Goal: Task Accomplishment & Management: Manage account settings

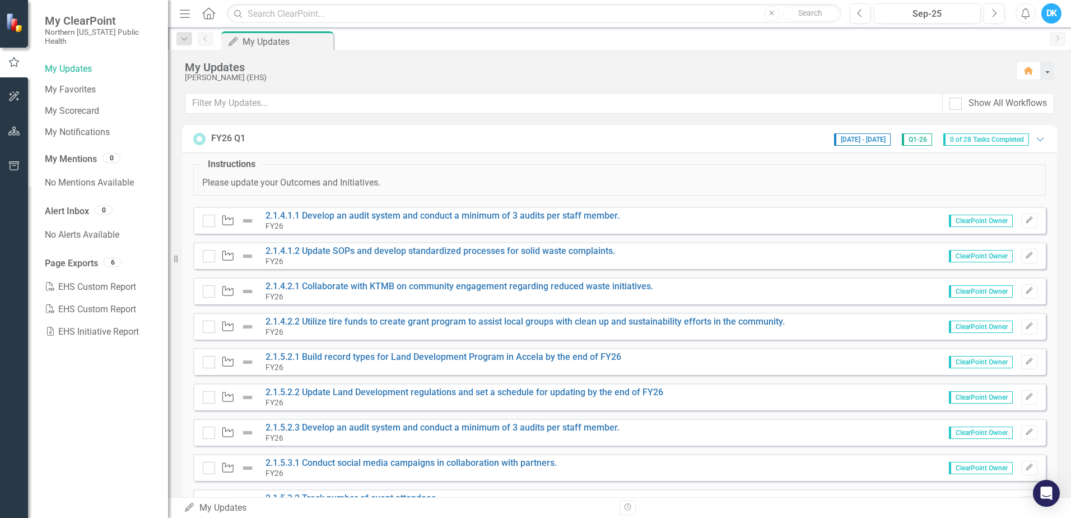
click at [664, 63] on div "My Updates" at bounding box center [595, 67] width 820 height 12
click at [519, 215] on link "2.1.4.1.1 Develop an audit system and conduct a minimum of 3 audits per staff m…" at bounding box center [443, 215] width 354 height 11
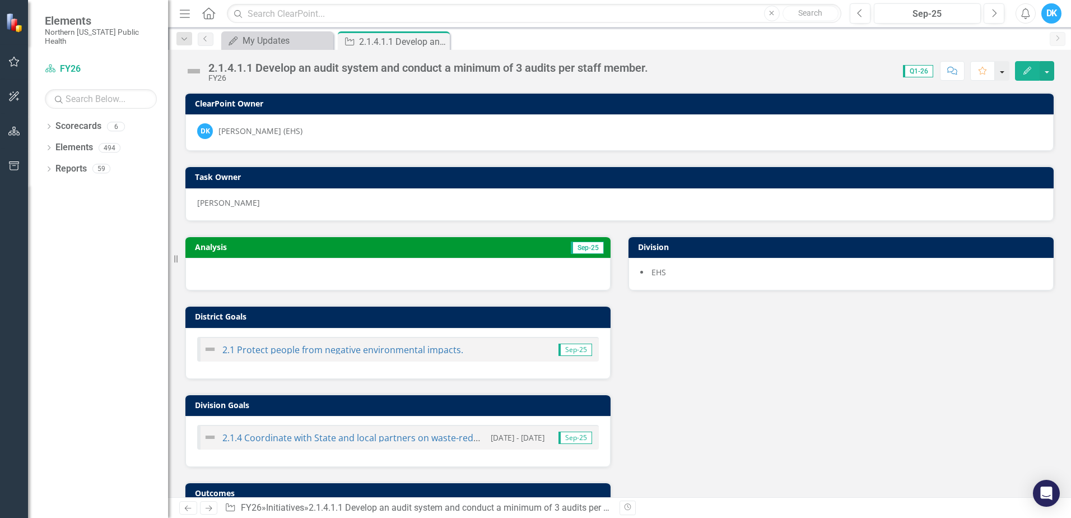
click at [1000, 67] on button "button" at bounding box center [1002, 71] width 15 height 20
click at [1051, 75] on button "button" at bounding box center [1047, 71] width 15 height 20
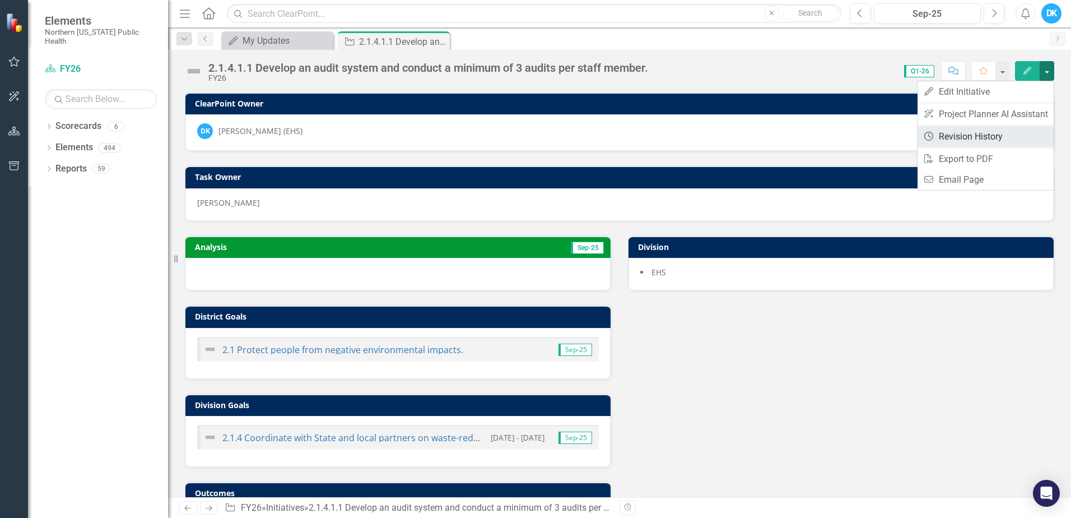
click at [1012, 136] on link "Revision History Revision History" at bounding box center [986, 136] width 136 height 21
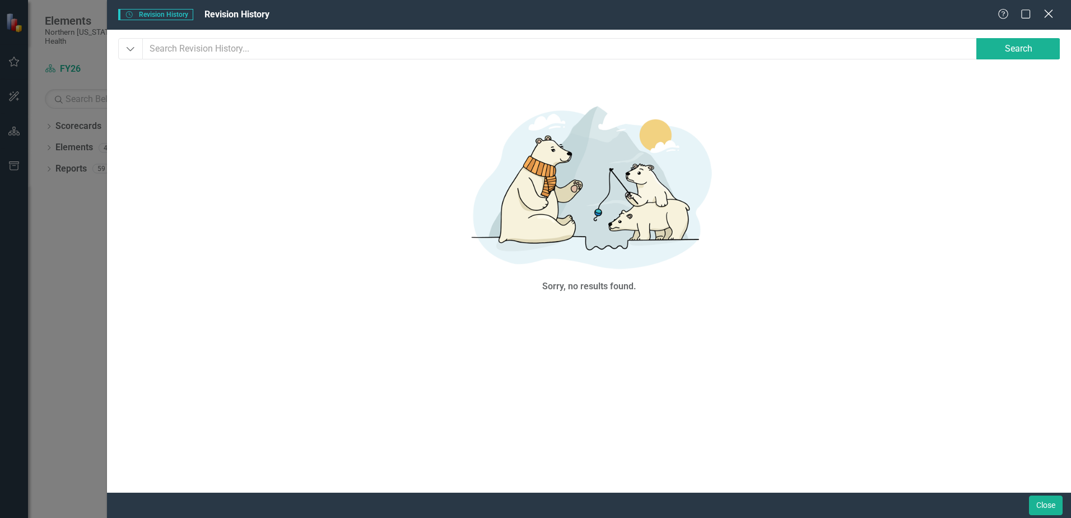
click at [1049, 14] on icon at bounding box center [1048, 14] width 8 height 8
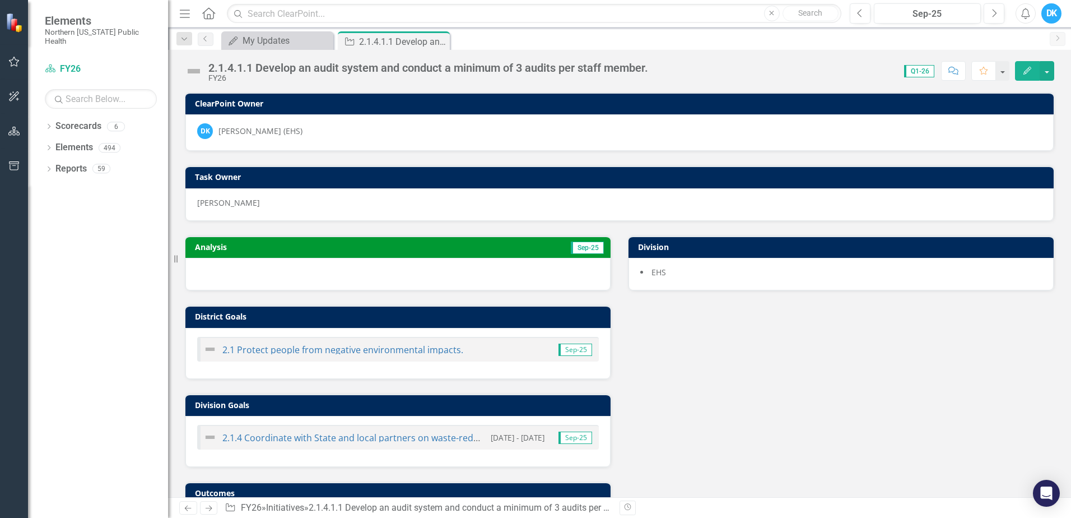
click at [856, 356] on div "Analysis Sep-25 District Goals 2.1 Protect people from negative environmental i…" at bounding box center [619, 388] width 886 height 334
click at [1000, 67] on button "button" at bounding box center [1002, 71] width 15 height 20
click at [948, 382] on div "Analysis Sep-25 District Goals 2.1 Protect people from negative environmental i…" at bounding box center [619, 388] width 886 height 334
click at [313, 249] on h3 "Analysis" at bounding box center [294, 247] width 198 height 8
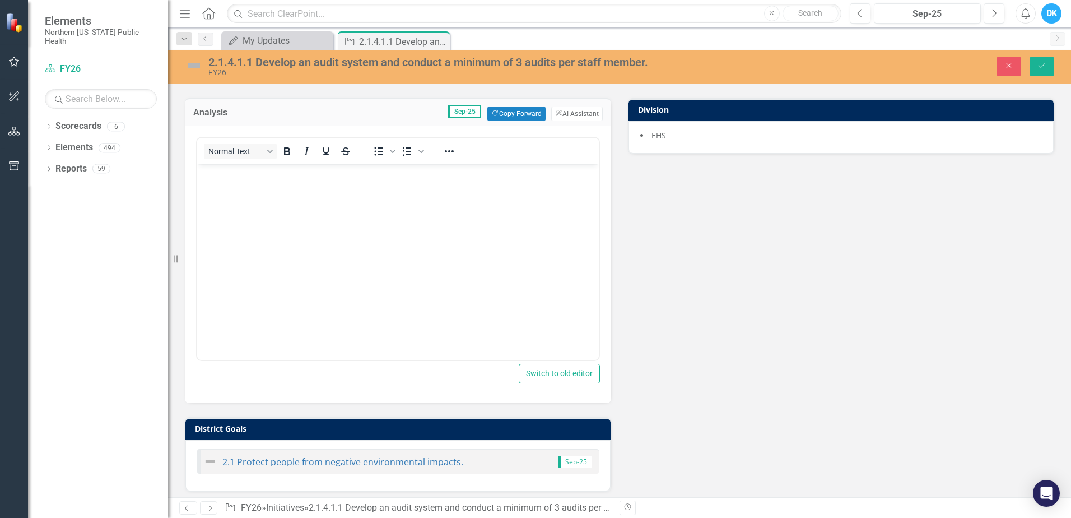
scroll to position [112, 0]
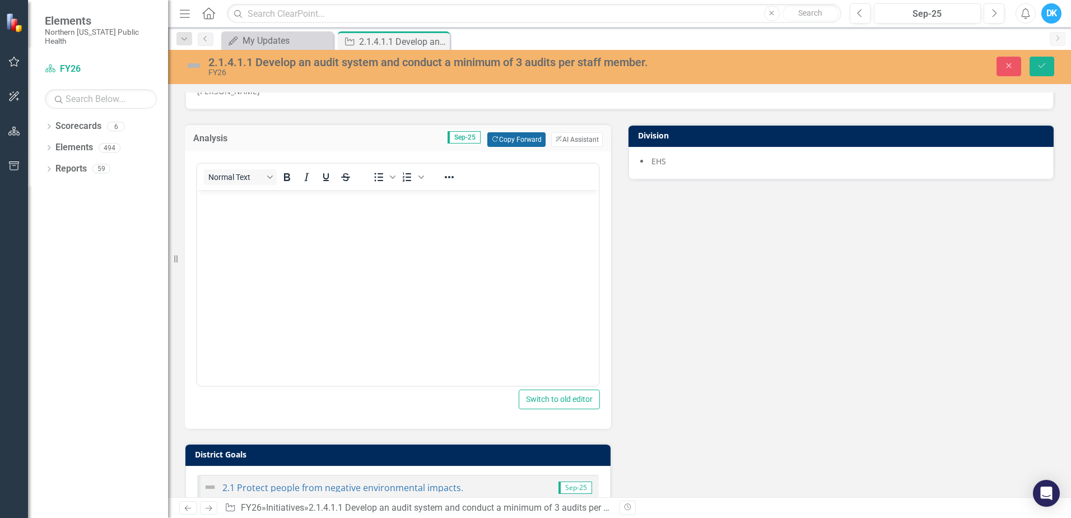
click at [510, 142] on button "Copy Forward Copy Forward" at bounding box center [516, 139] width 58 height 15
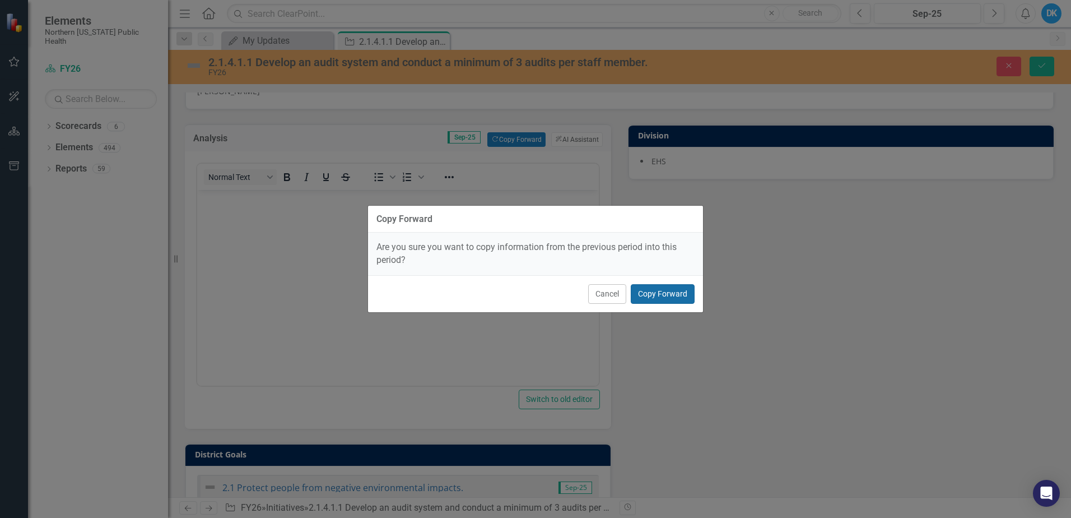
click at [651, 290] on button "Copy Forward" at bounding box center [663, 294] width 64 height 20
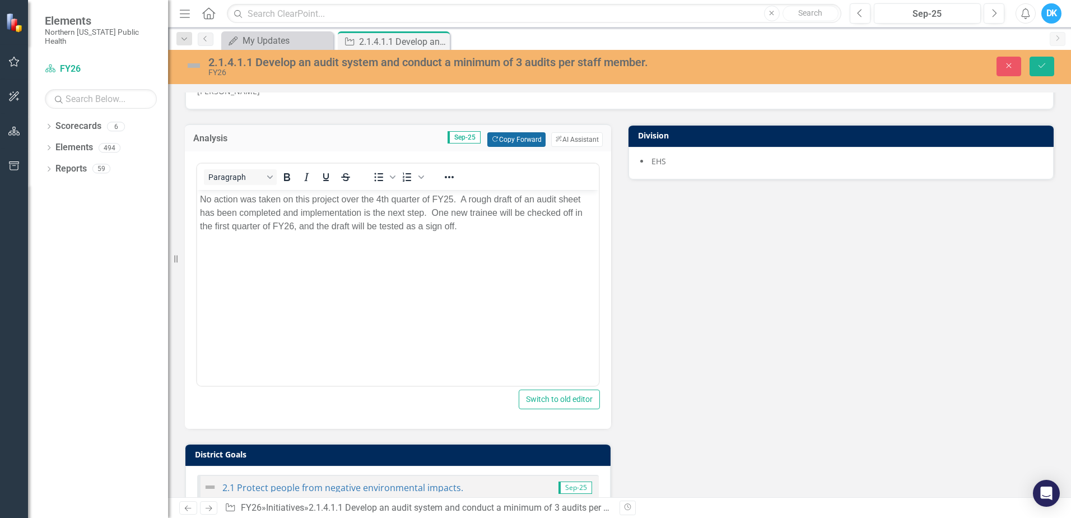
scroll to position [56, 0]
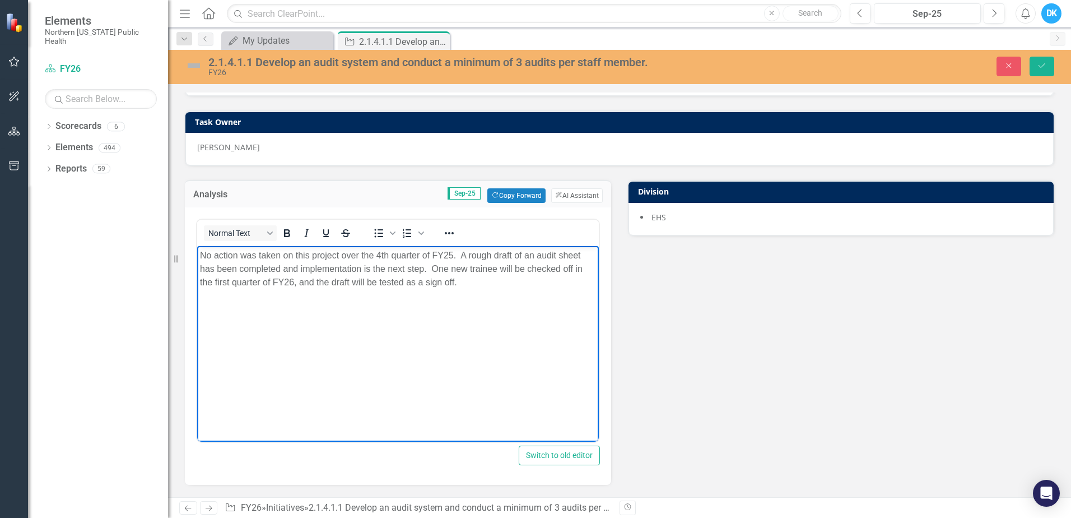
click at [491, 285] on p "No action was taken on this project over the 4th quarter of FY25. A rough draft…" at bounding box center [398, 269] width 396 height 40
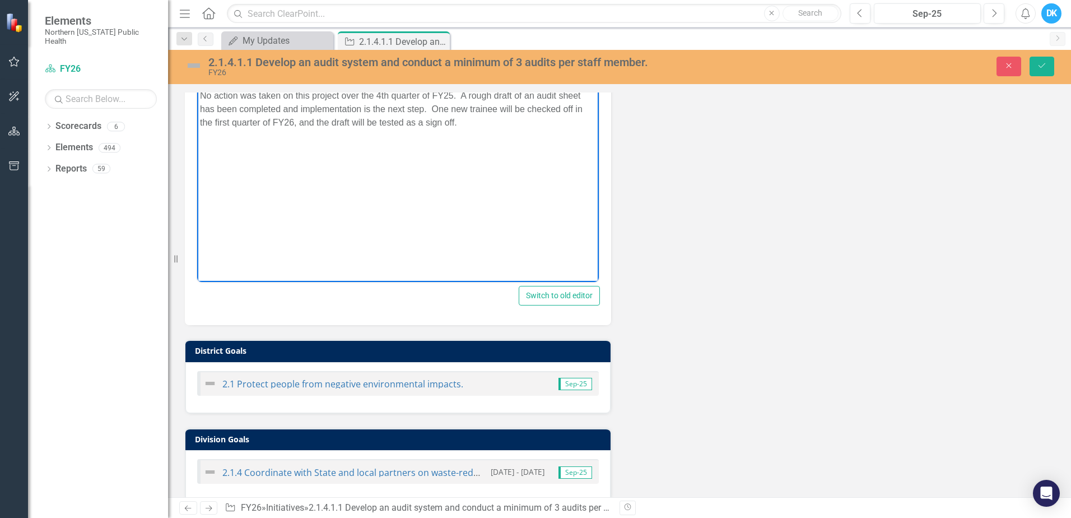
scroll to position [0, 0]
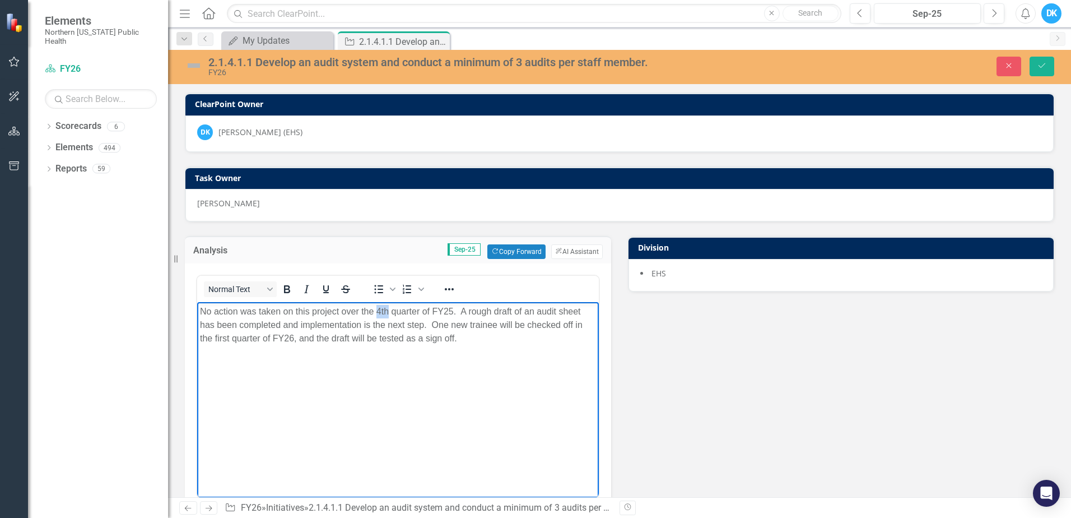
drag, startPoint x: 377, startPoint y: 308, endPoint x: 390, endPoint y: 312, distance: 13.5
click at [390, 312] on p "No action was taken on this project over the 4th quarter of FY25. A rough draft…" at bounding box center [398, 325] width 396 height 40
click at [491, 338] on p "No action was taken on this project over the 1st quarter of FY25. A rough draft…" at bounding box center [398, 325] width 396 height 40
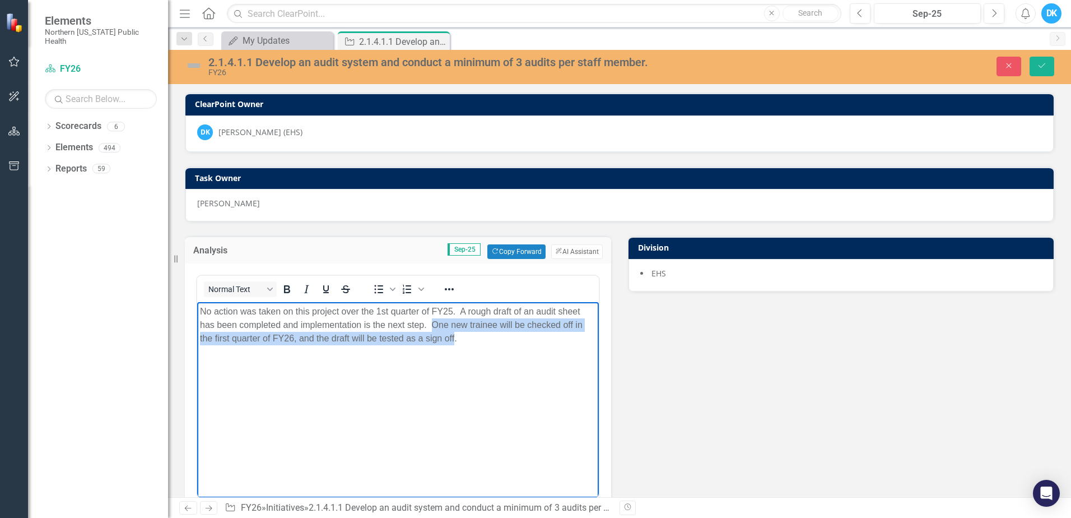
drag, startPoint x: 431, startPoint y: 322, endPoint x: 453, endPoint y: 334, distance: 25.6
click at [453, 334] on p "No action was taken on this project over the 1st quarter of FY25. A rough draft…" at bounding box center [398, 325] width 396 height 40
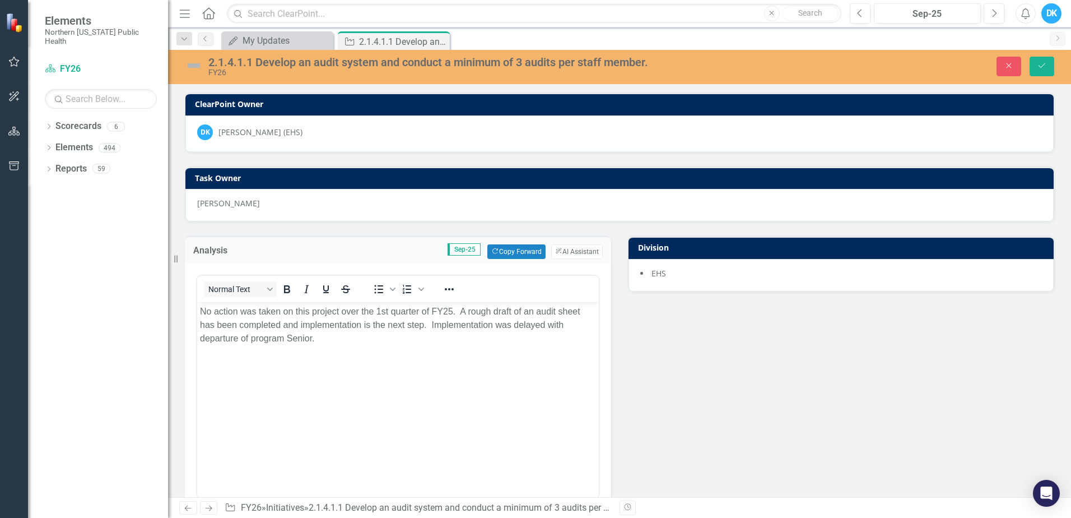
click at [195, 67] on img at bounding box center [194, 66] width 18 height 18
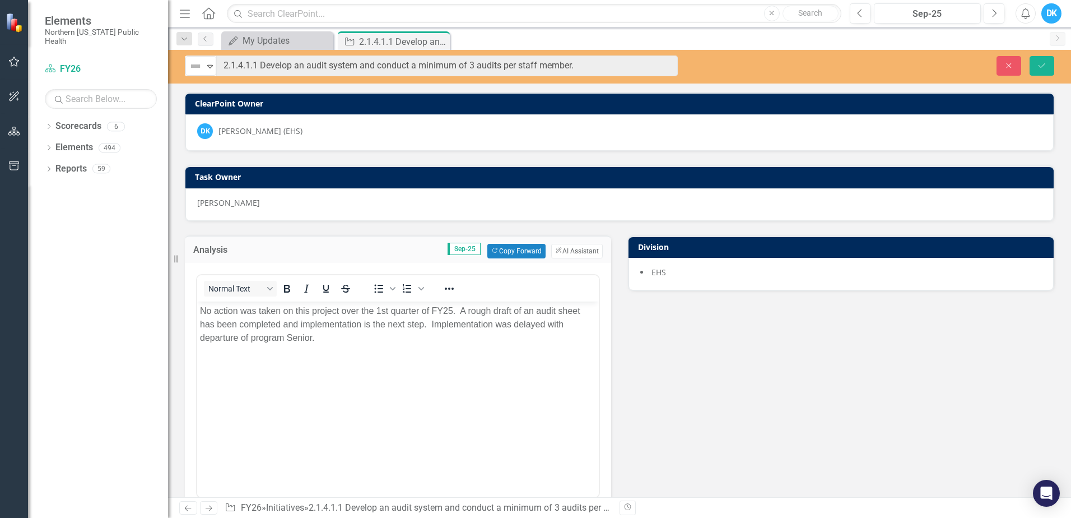
click at [195, 67] on img at bounding box center [195, 65] width 13 height 13
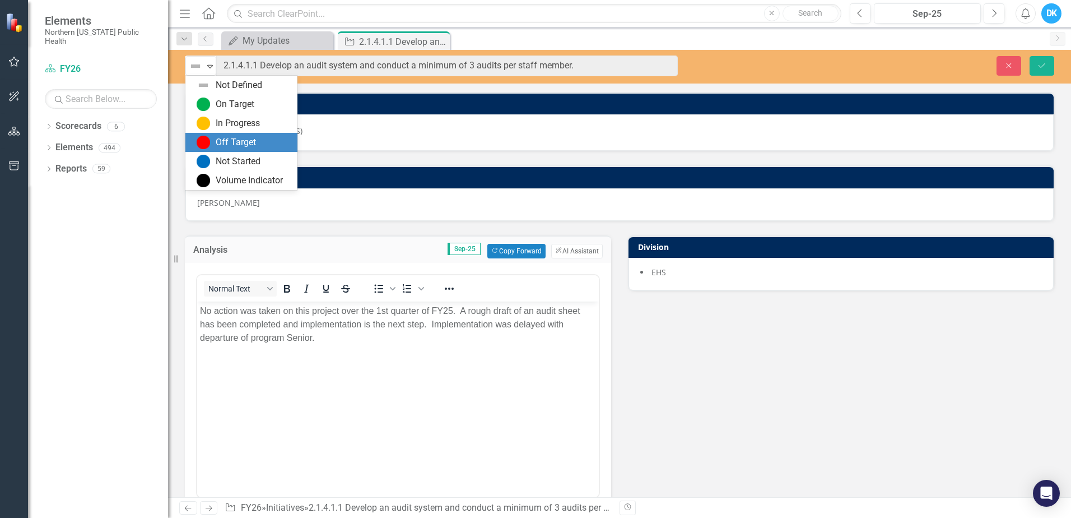
click at [229, 141] on div "Off Target" at bounding box center [236, 142] width 40 height 13
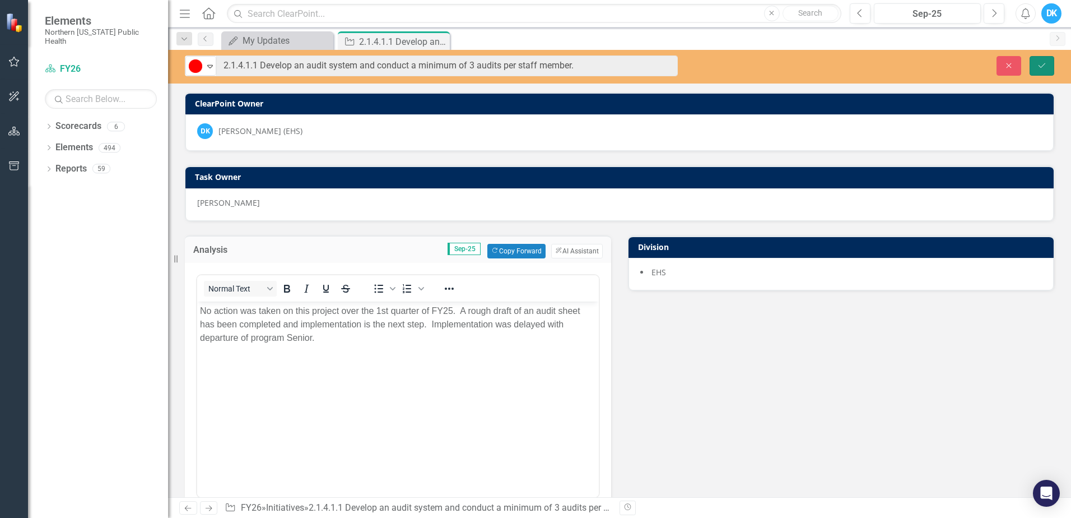
click at [1039, 60] on button "Save" at bounding box center [1042, 66] width 25 height 20
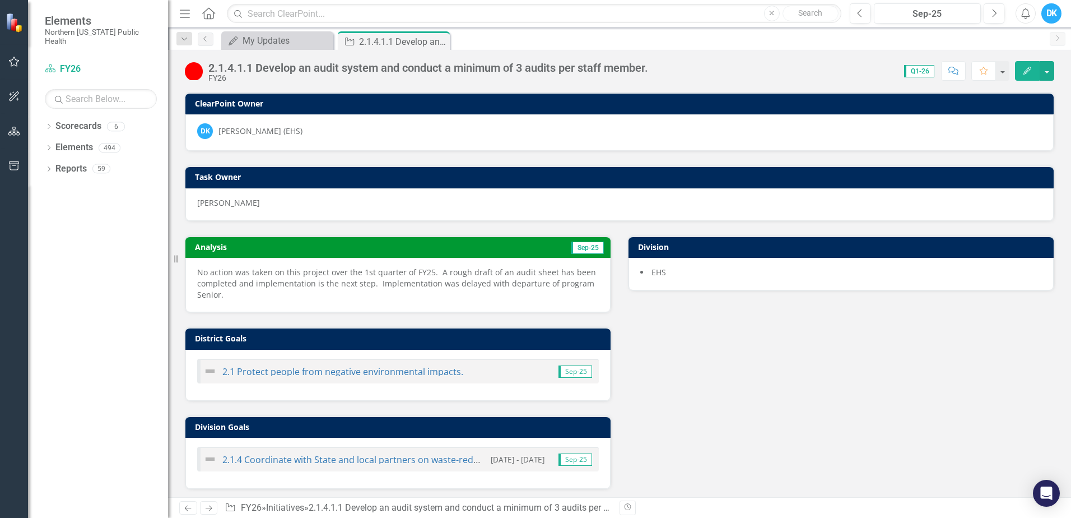
click at [750, 392] on div "Analysis Sep-25 No action was taken on this project over the 1st quarter of FY2…" at bounding box center [619, 399] width 886 height 356
click at [441, 41] on icon "Close" at bounding box center [439, 41] width 11 height 9
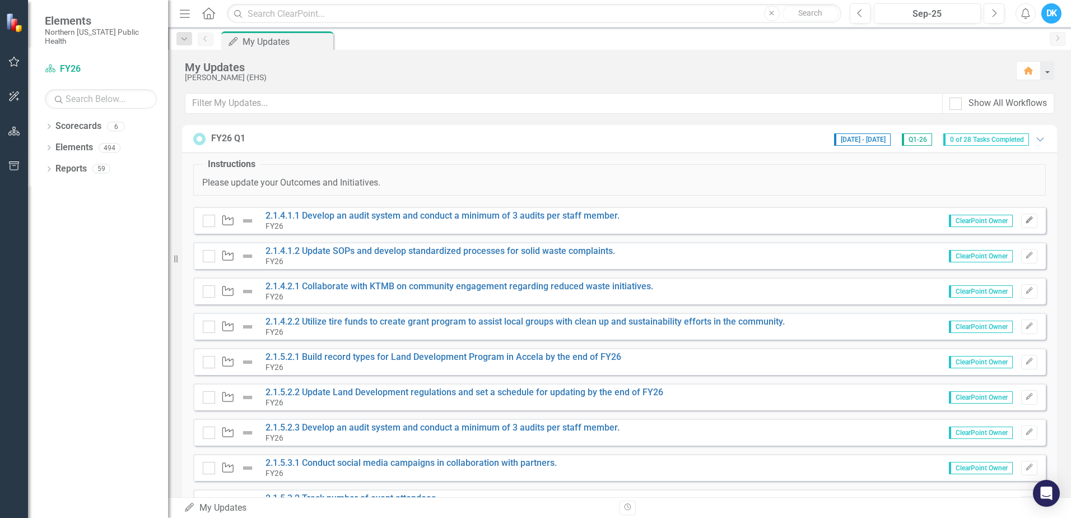
click at [1025, 220] on icon "Edit" at bounding box center [1029, 220] width 8 height 7
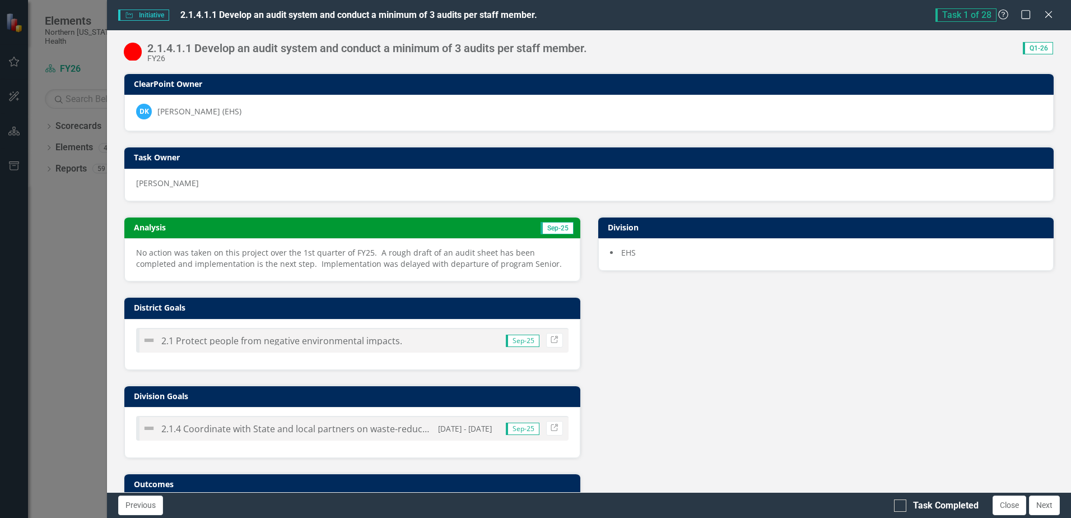
click at [807, 383] on div "Analysis Sep-25 No action was taken on this project over the 1st quarter of FY2…" at bounding box center [588, 374] width 947 height 345
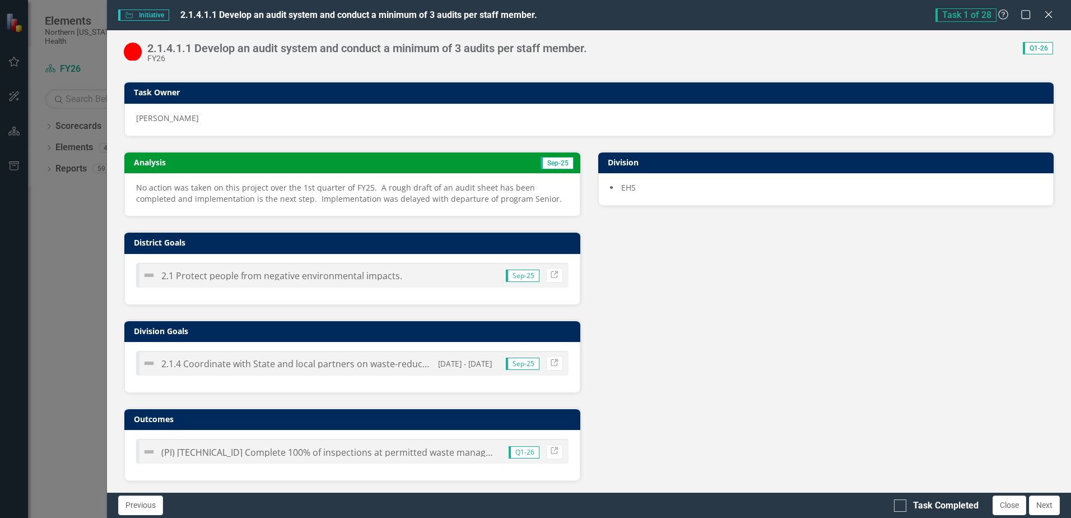
scroll to position [66, 0]
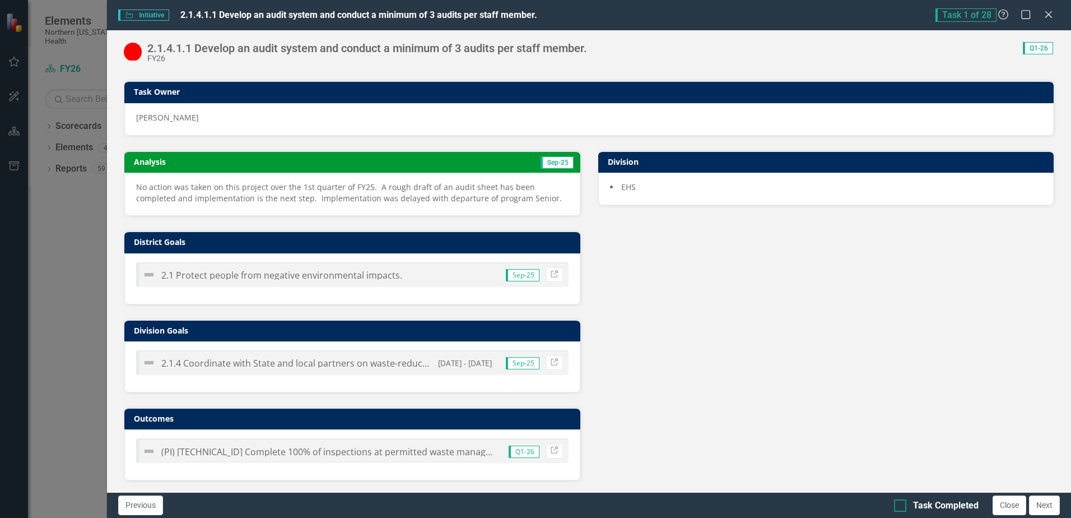
click at [912, 506] on div "Task Completed" at bounding box center [936, 505] width 85 height 13
click at [902, 506] on input "Task Completed" at bounding box center [897, 502] width 7 height 7
checkbox input "true"
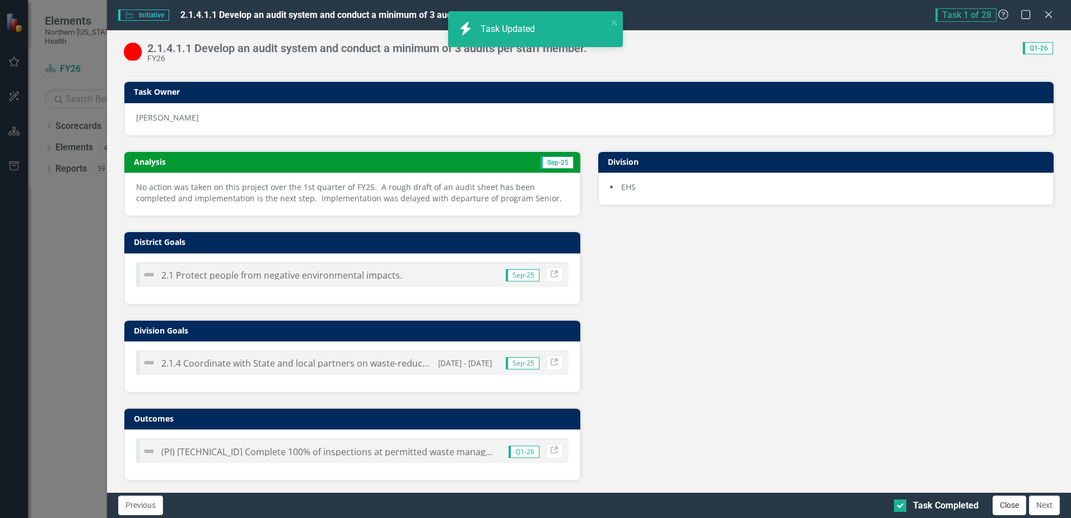
click at [1012, 501] on button "Close" at bounding box center [1010, 505] width 34 height 20
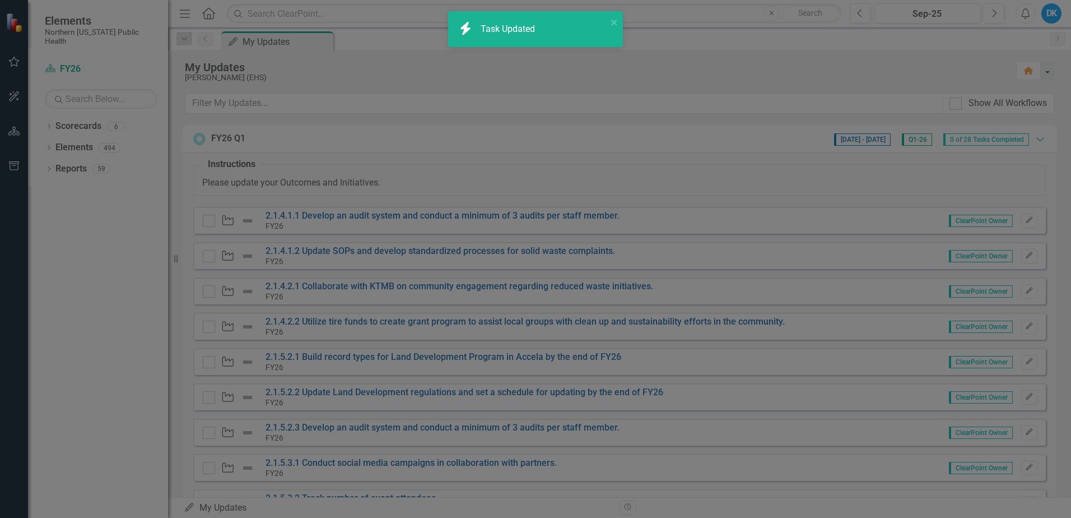
checkbox input "true"
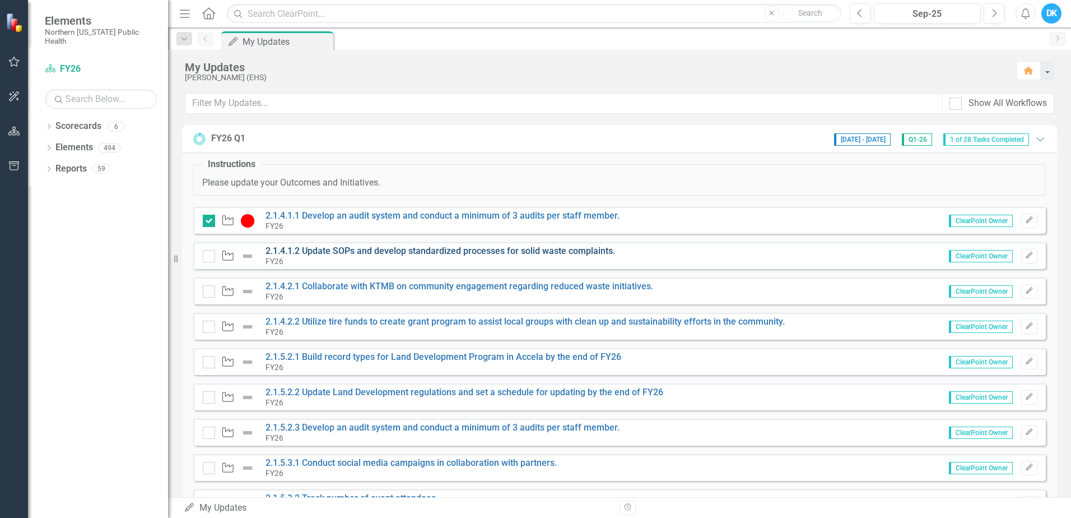
click at [472, 252] on link "2.1.4.1.2 Update SOPs and develop standardized processes for solid waste compla…" at bounding box center [441, 250] width 350 height 11
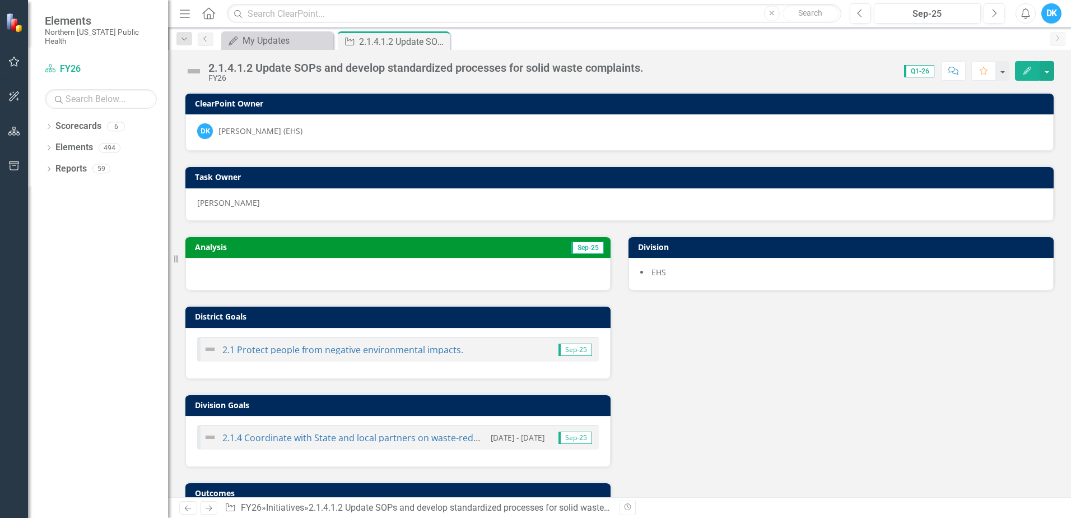
click at [471, 248] on td "Sep-25" at bounding box center [499, 248] width 212 height 17
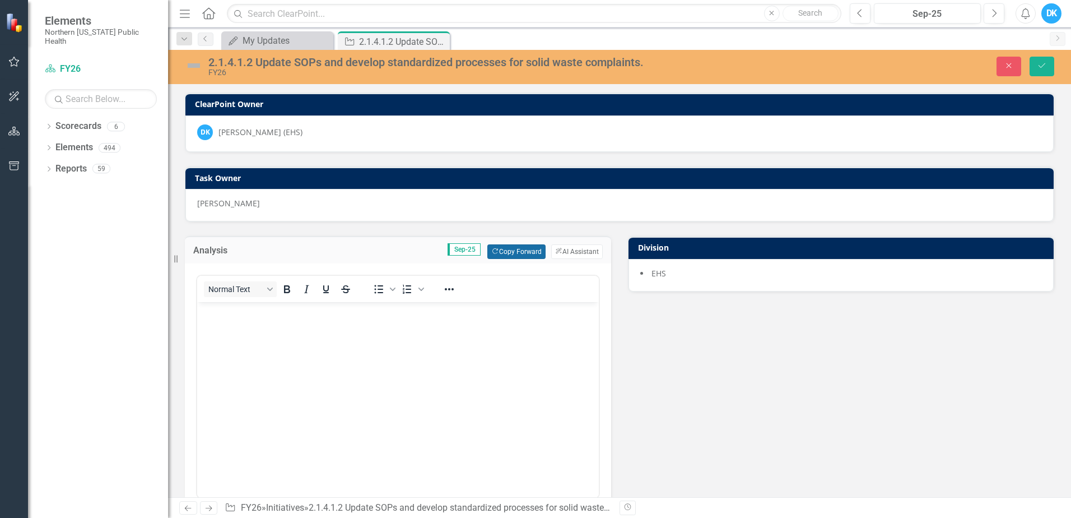
click at [512, 256] on button "Copy Forward Copy Forward" at bounding box center [516, 251] width 58 height 15
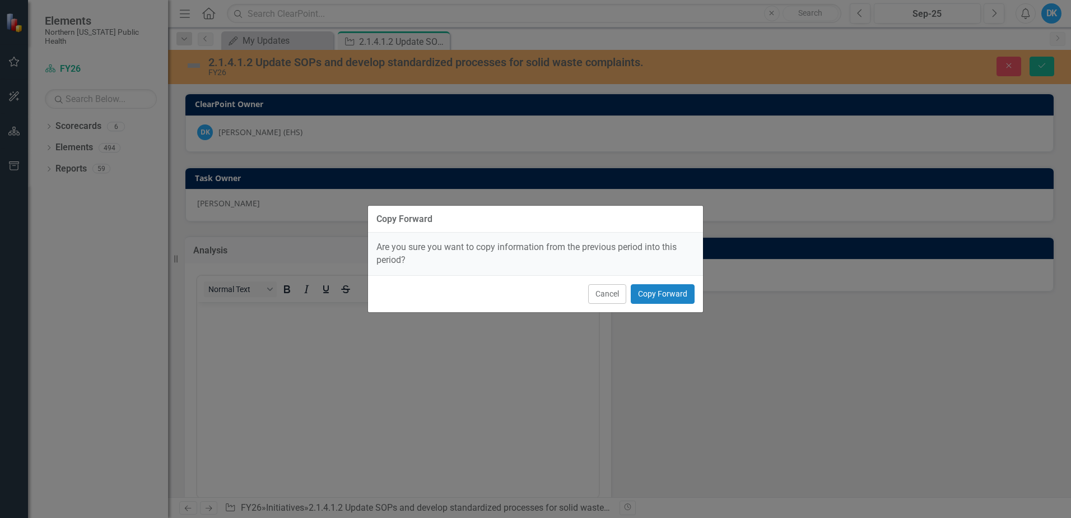
click at [708, 305] on div "Copy Forward Are you sure you want to copy information from the previous period…" at bounding box center [535, 259] width 1071 height 518
click at [679, 296] on button "Copy Forward" at bounding box center [663, 294] width 64 height 20
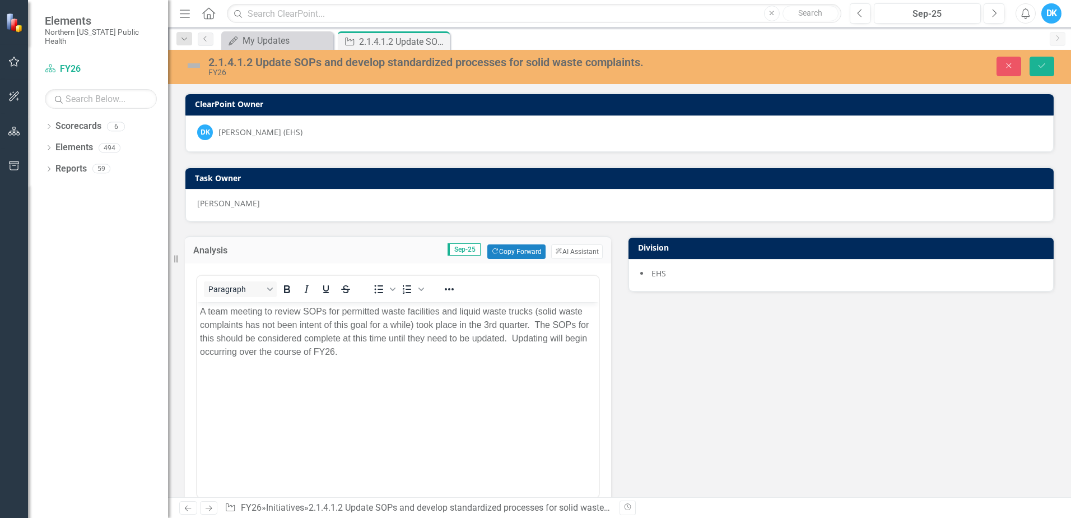
click at [377, 367] on body "A team meeting to review SOPs for permitted waste facilities and liquid waste t…" at bounding box center [398, 386] width 402 height 168
click at [1002, 63] on button "Close" at bounding box center [1009, 67] width 25 height 20
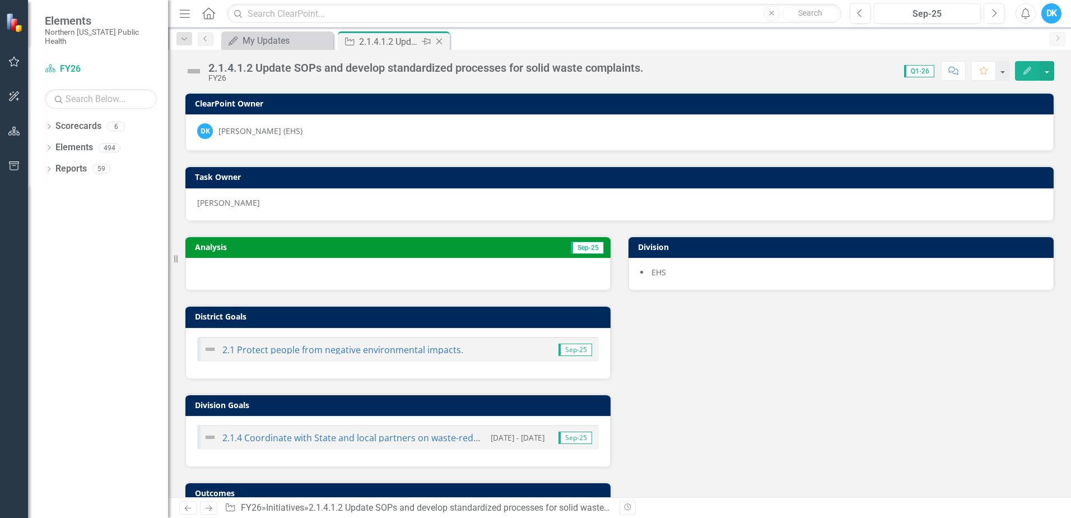
click at [438, 41] on icon "Close" at bounding box center [439, 41] width 11 height 9
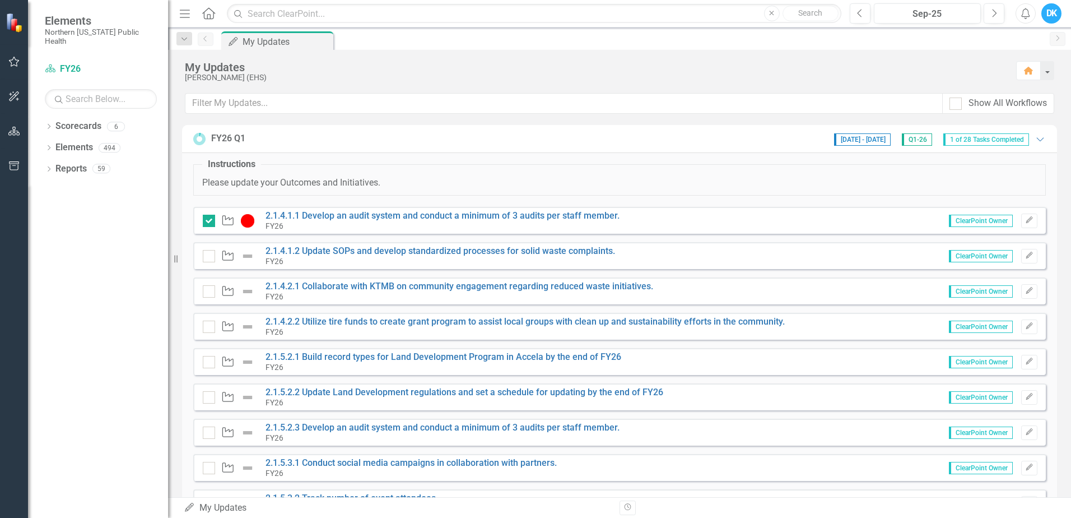
click at [905, 142] on span "Q1-26" at bounding box center [917, 139] width 30 height 12
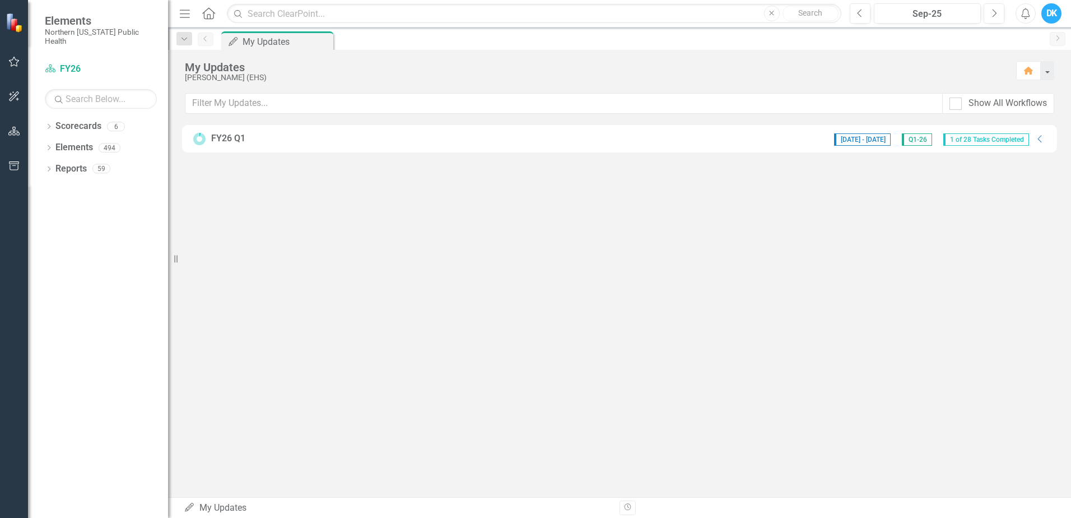
click at [905, 142] on span "Q1-26" at bounding box center [917, 139] width 30 height 12
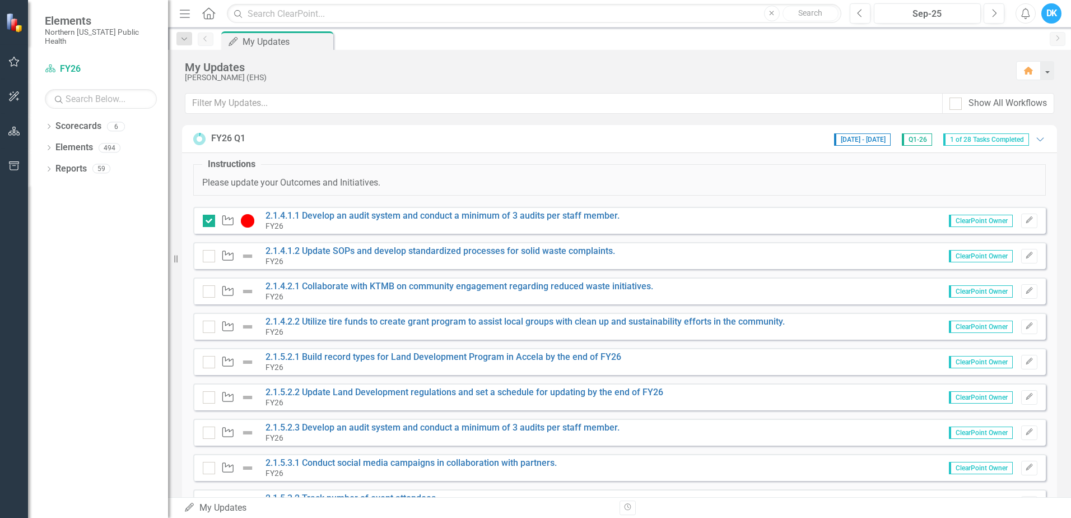
click at [863, 140] on span "[DATE] - [DATE]" at bounding box center [862, 139] width 57 height 12
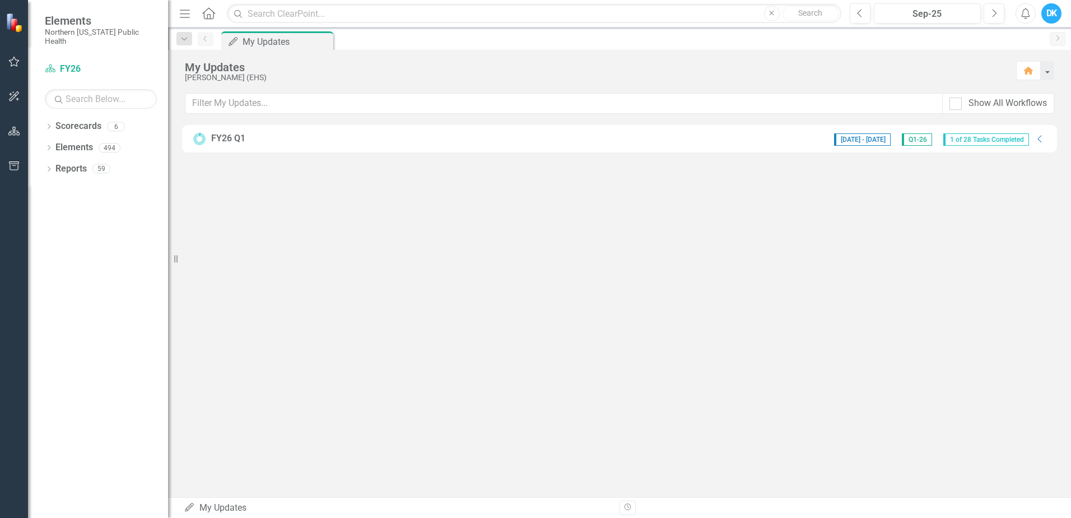
click at [863, 140] on span "[DATE] - [DATE]" at bounding box center [862, 139] width 57 height 12
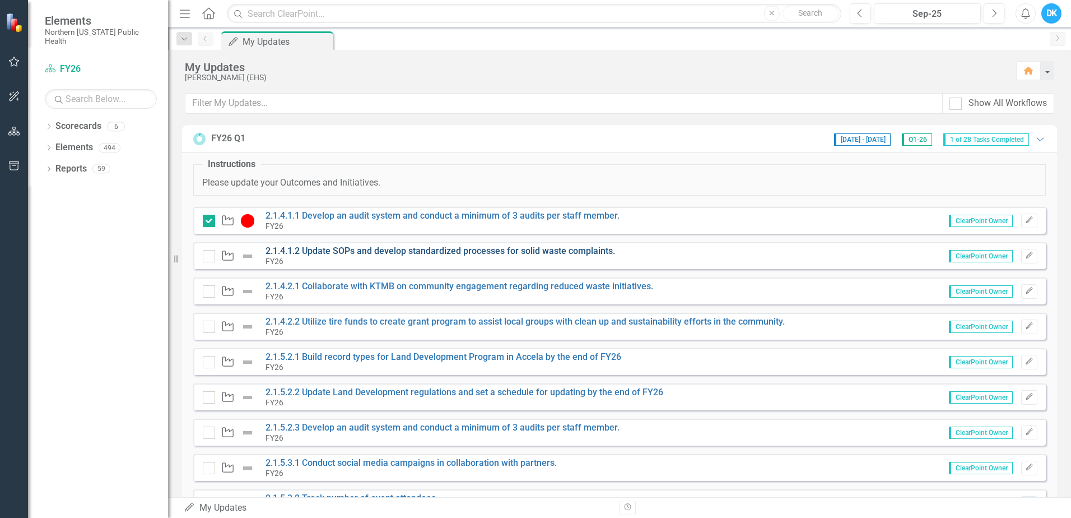
click at [438, 253] on link "2.1.4.1.2 Update SOPs and develop standardized processes for solid waste compla…" at bounding box center [441, 250] width 350 height 11
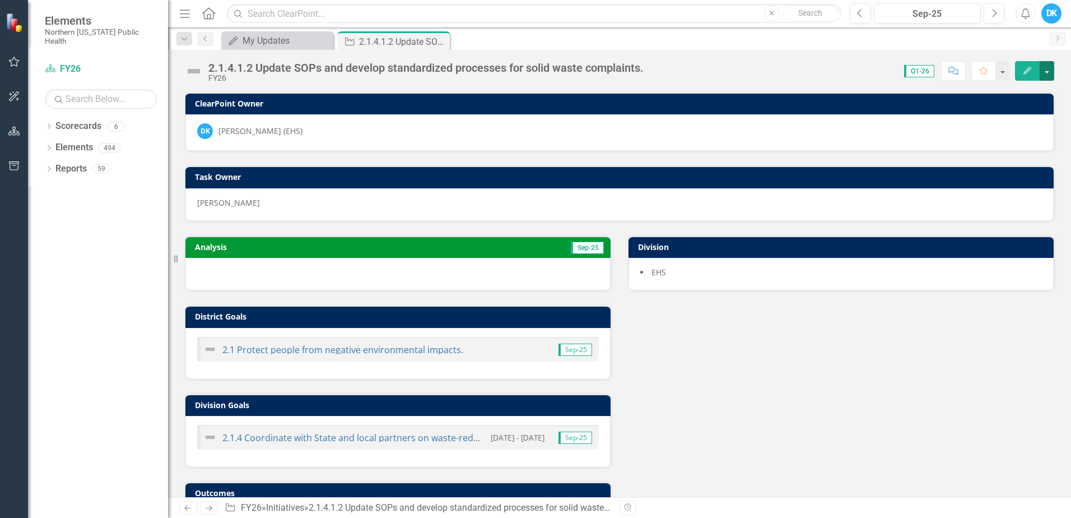
click at [1045, 66] on button "button" at bounding box center [1047, 71] width 15 height 20
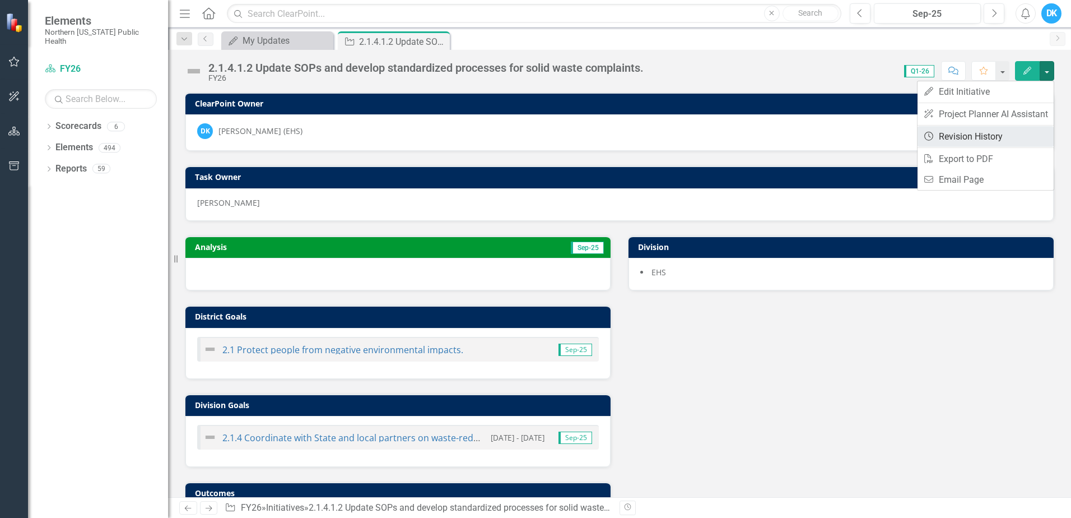
click at [996, 128] on link "Revision History Revision History" at bounding box center [986, 136] width 136 height 21
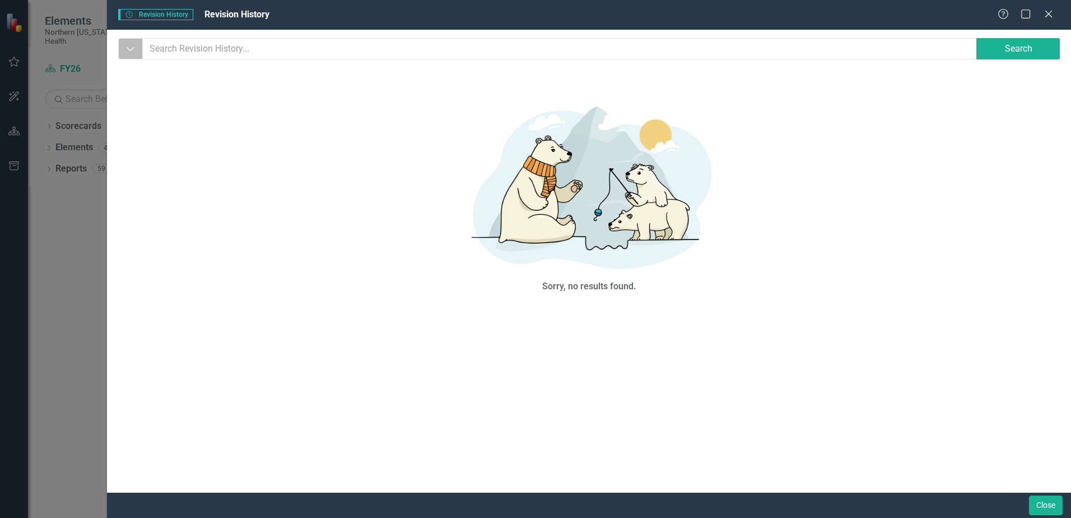
click at [138, 47] on button "Dropdown" at bounding box center [130, 48] width 25 height 21
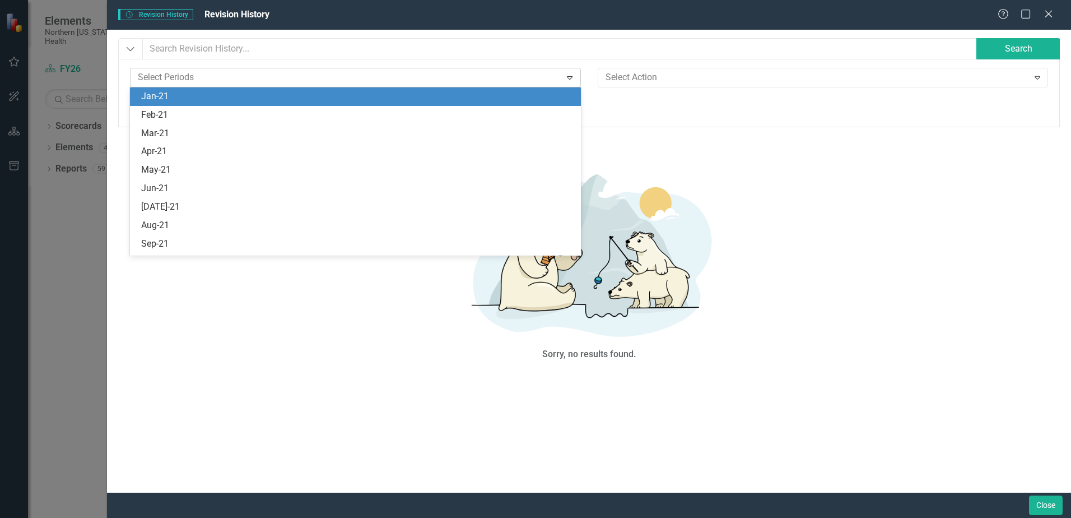
click at [168, 74] on div at bounding box center [347, 77] width 428 height 15
click at [169, 77] on div at bounding box center [347, 77] width 428 height 15
click at [568, 76] on icon "Expand" at bounding box center [569, 77] width 11 height 9
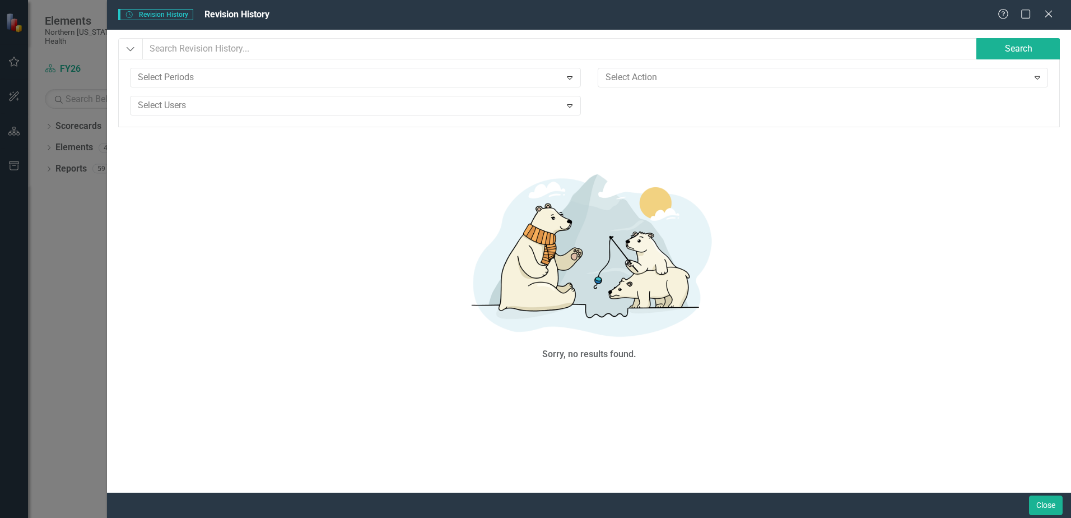
click at [897, 169] on div "Sorry, no results found." at bounding box center [589, 263] width 942 height 245
click at [567, 77] on icon "Expand" at bounding box center [569, 77] width 11 height 9
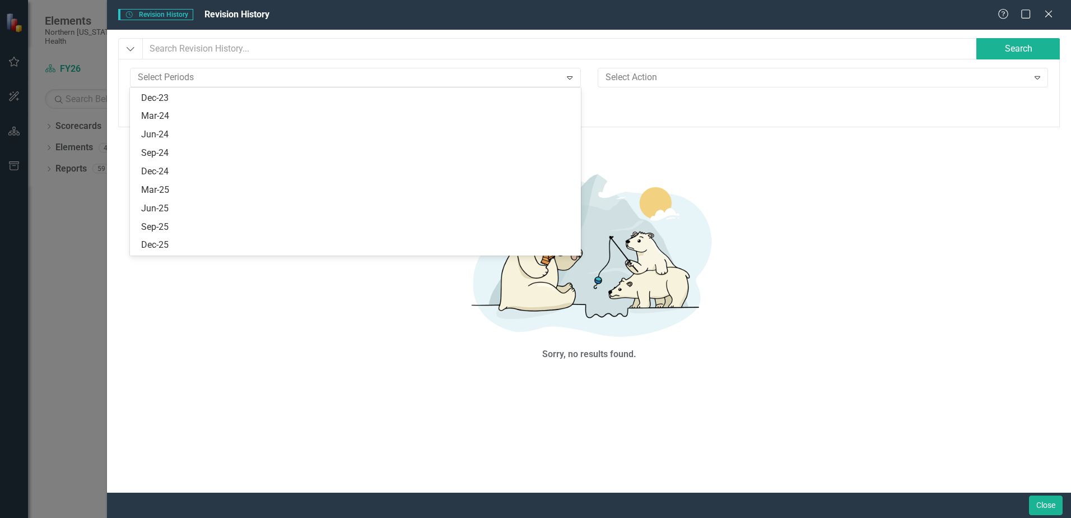
scroll to position [498, 0]
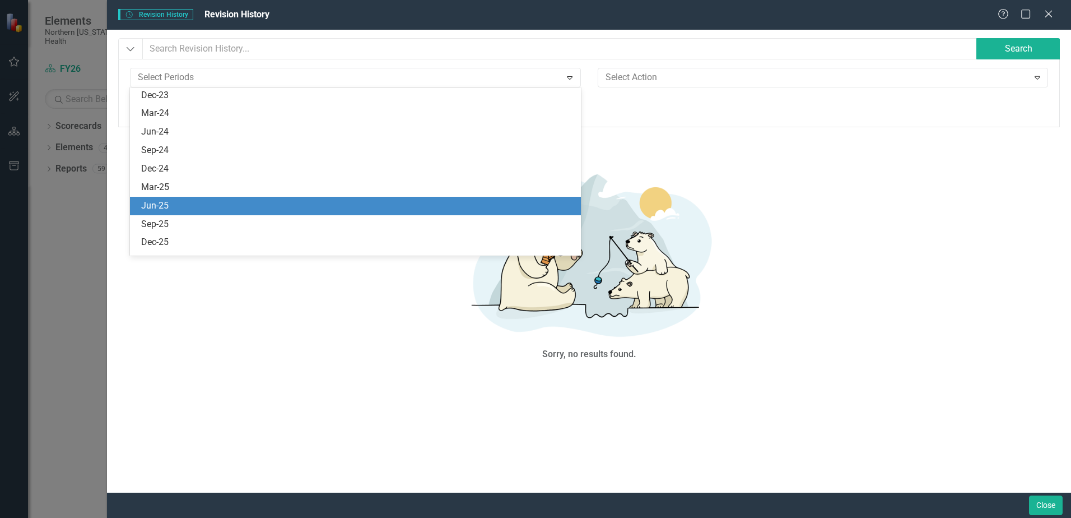
click at [458, 203] on div "Jun-25" at bounding box center [357, 205] width 433 height 13
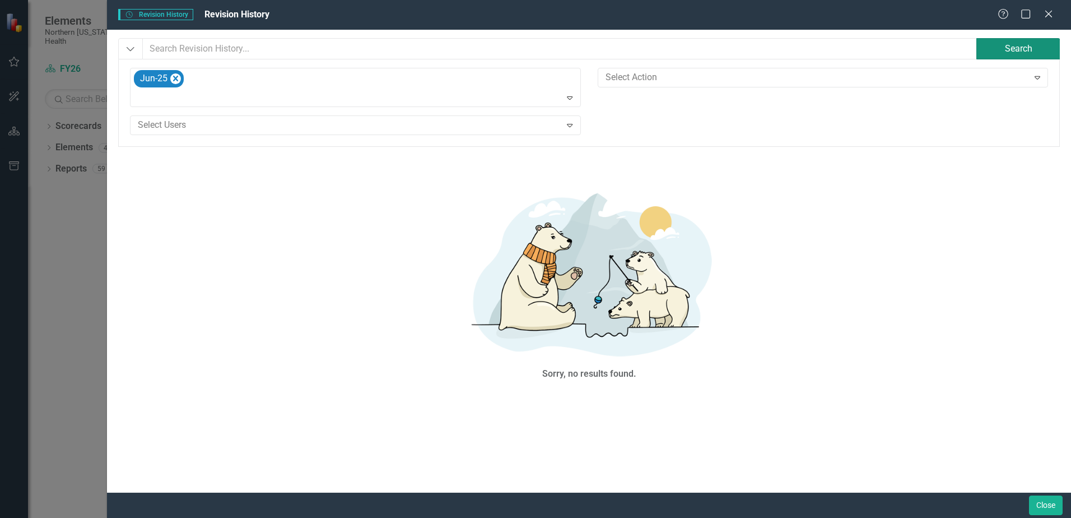
click at [986, 52] on button "Search" at bounding box center [1019, 48] width 84 height 21
click at [565, 92] on div "Expand" at bounding box center [572, 98] width 16 height 18
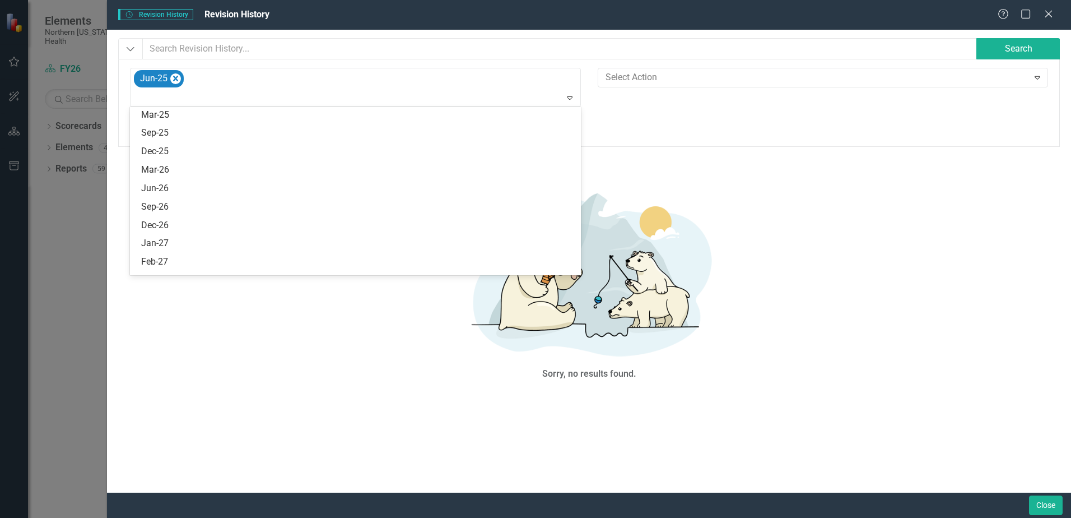
scroll to position [672, 0]
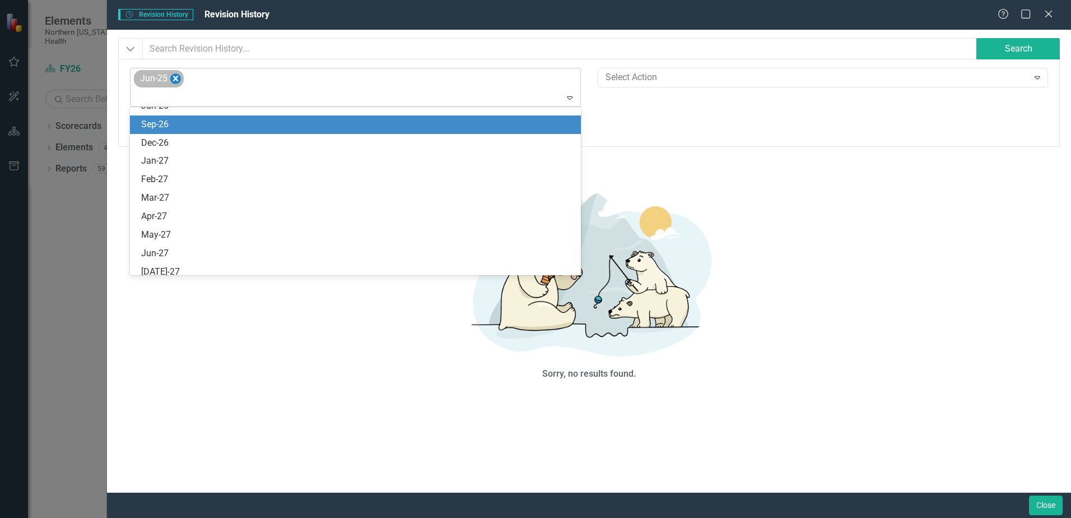
click at [178, 78] on icon "Remove Jun-25" at bounding box center [175, 79] width 11 height 14
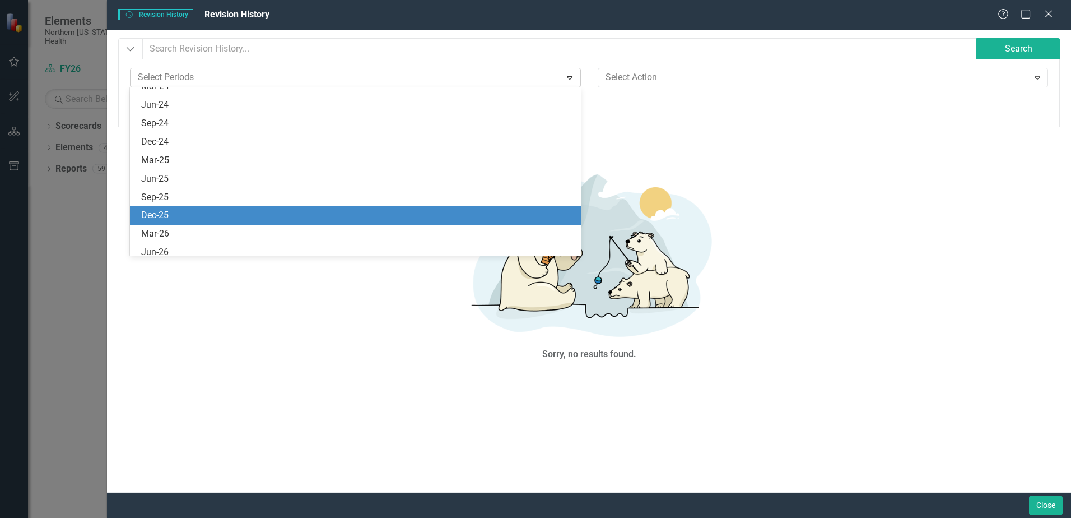
scroll to position [509, 0]
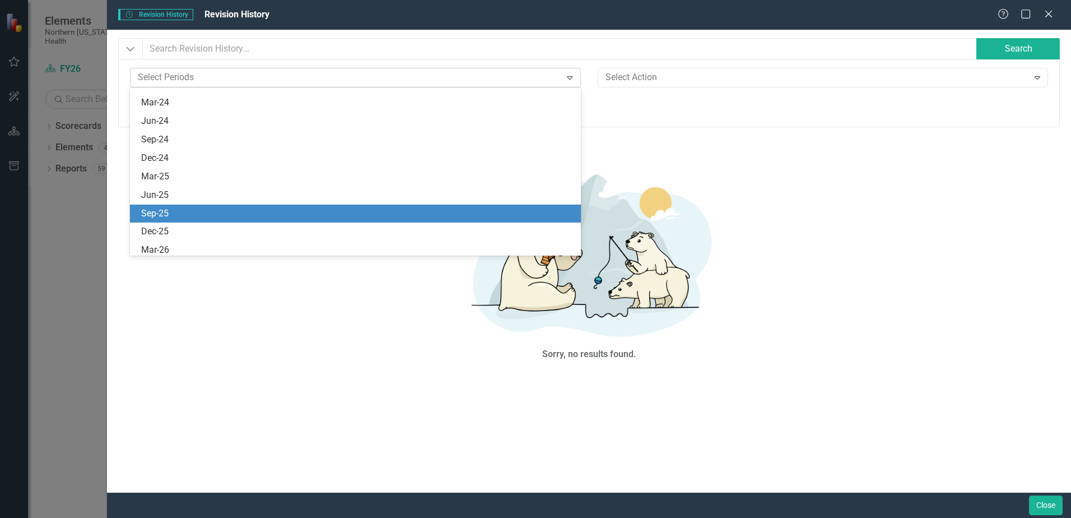
click at [254, 207] on div "Sep-25" at bounding box center [355, 214] width 450 height 18
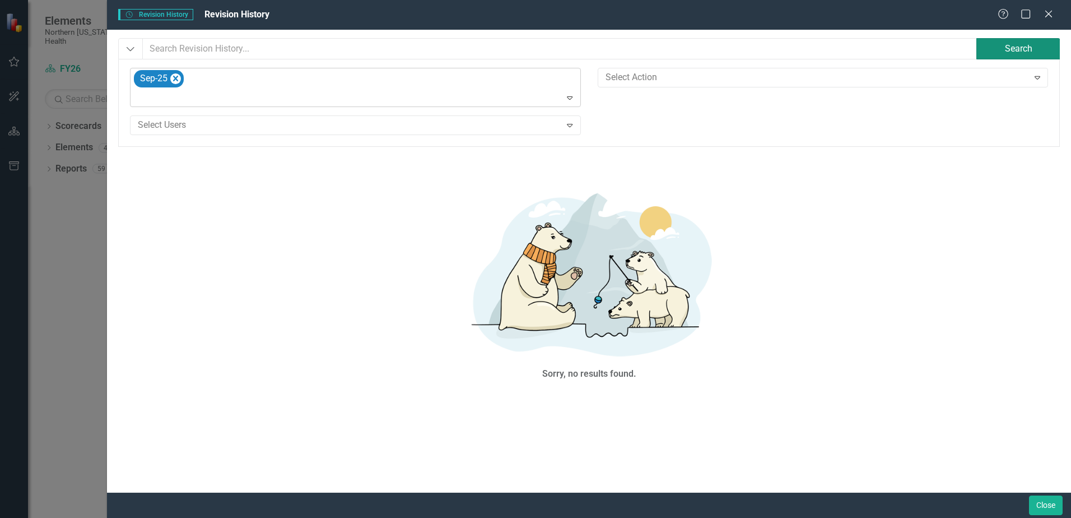
click at [1041, 45] on button "Search" at bounding box center [1019, 48] width 84 height 21
click at [176, 75] on icon "Remove Sep-25" at bounding box center [175, 79] width 11 height 14
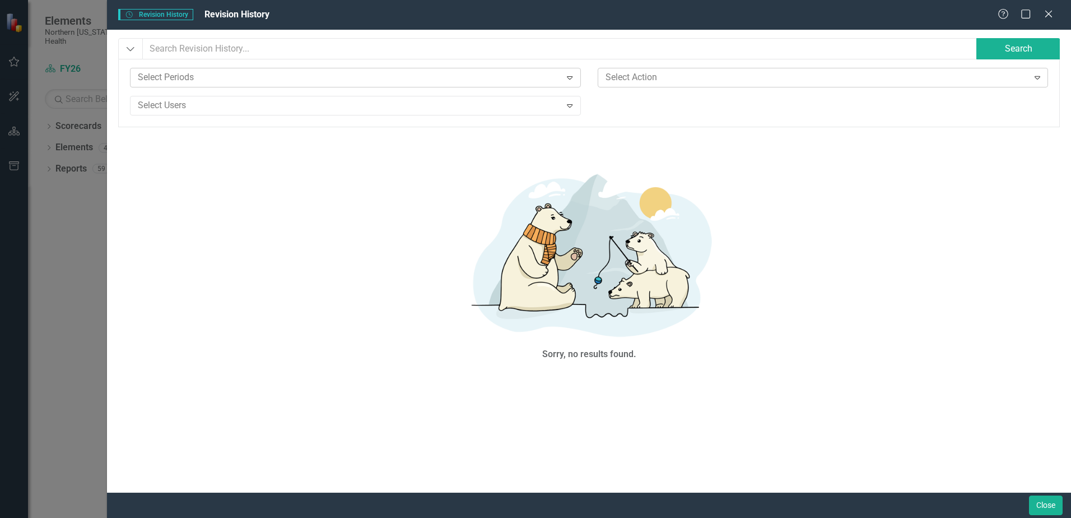
click at [1034, 75] on icon "Expand" at bounding box center [1037, 77] width 11 height 9
click at [900, 25] on div "Revision History Revision History Revision History Help Maximize Close" at bounding box center [589, 15] width 964 height 30
click at [1043, 15] on icon "Close" at bounding box center [1049, 13] width 14 height 11
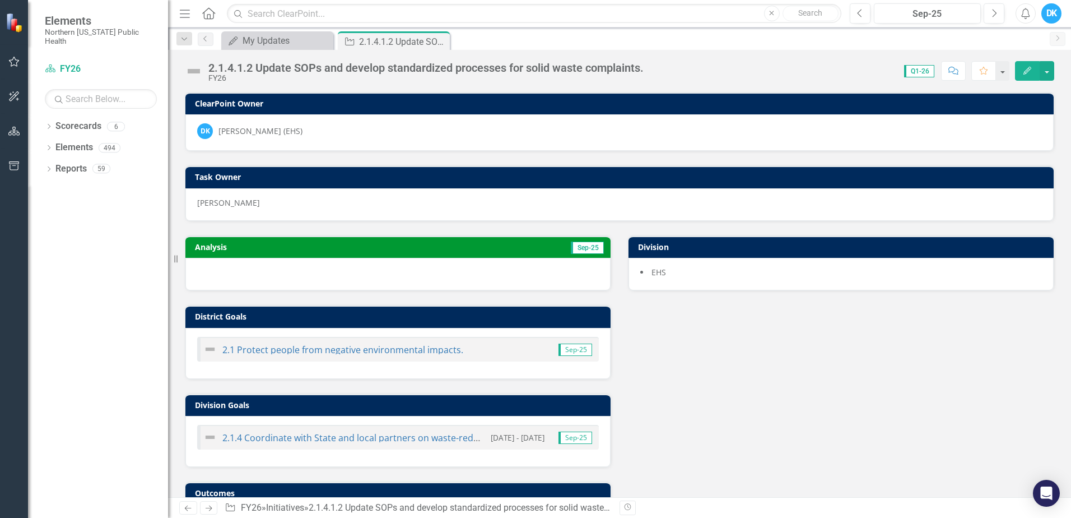
click at [719, 335] on div "Analysis Sep-25 District Goals 2.1 Protect people from negative environmental i…" at bounding box center [619, 388] width 886 height 334
click at [1009, 71] on button "button" at bounding box center [1002, 71] width 15 height 20
click at [884, 309] on div "Analysis Sep-25 District Goals 2.1 Protect people from negative environmental i…" at bounding box center [619, 388] width 886 height 334
click at [0, 0] on icon "Close" at bounding box center [0, 0] width 0 height 0
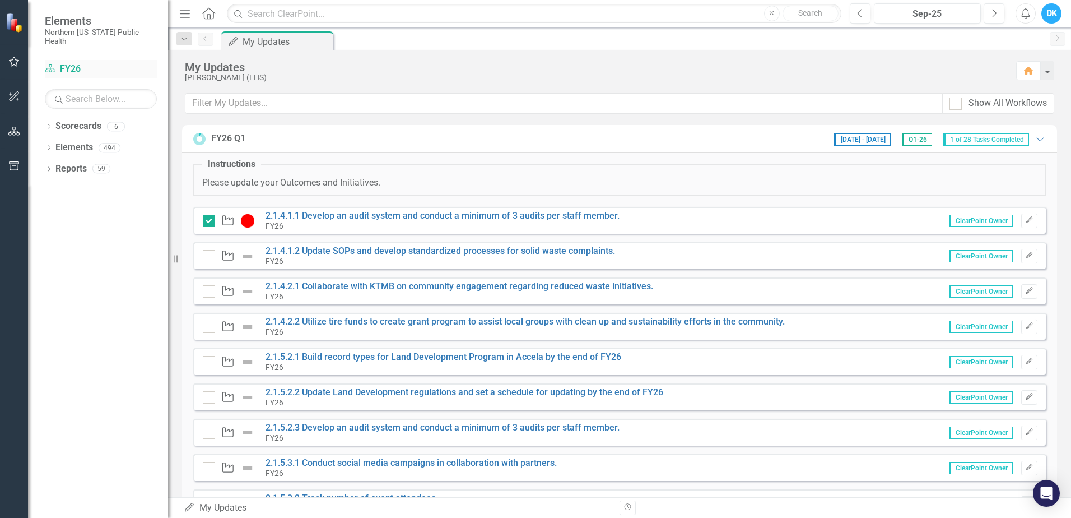
click at [69, 63] on link "Scorecard FY26" at bounding box center [101, 69] width 112 height 13
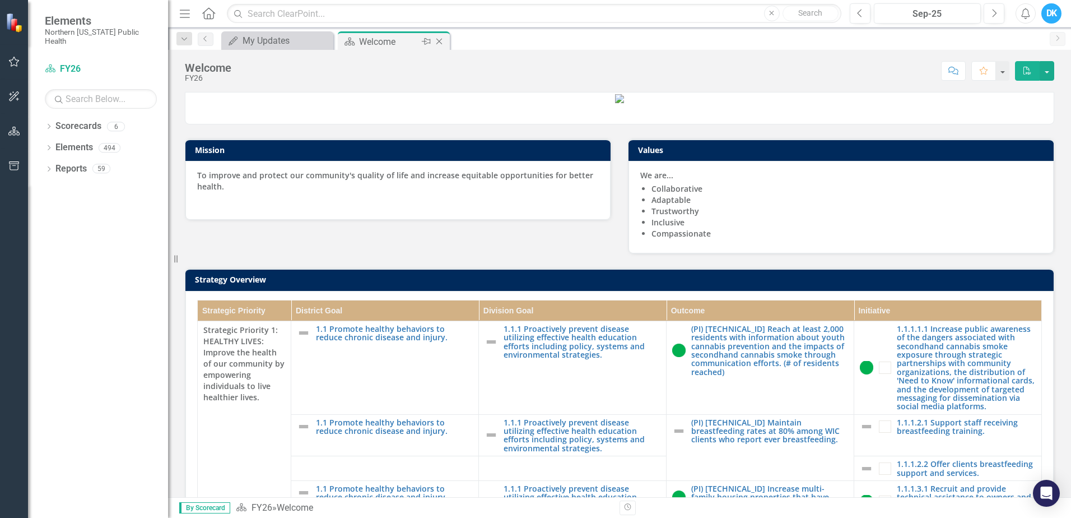
click at [441, 40] on icon "Close" at bounding box center [439, 41] width 11 height 9
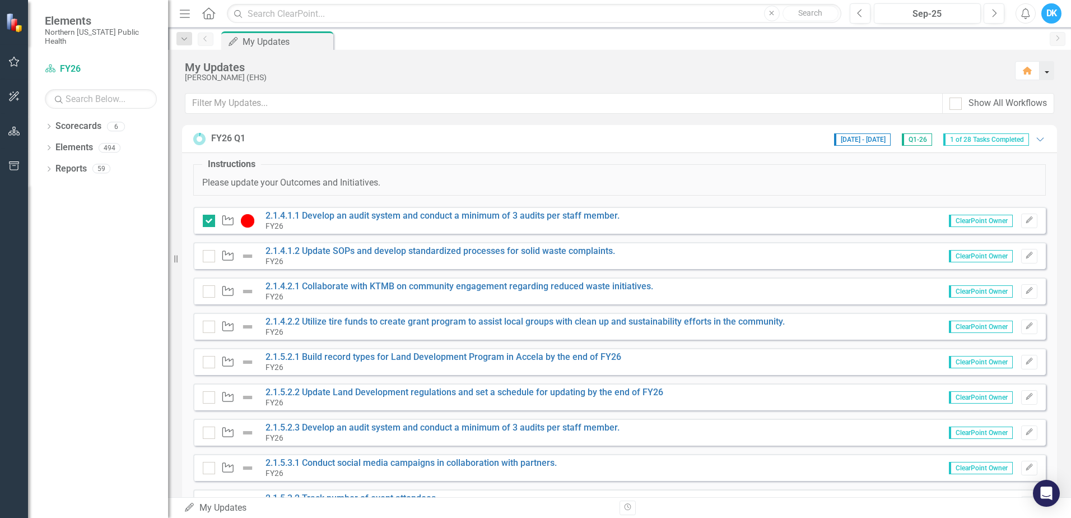
click at [1047, 69] on button "button" at bounding box center [1047, 70] width 15 height 19
click at [1051, 67] on button "button" at bounding box center [1047, 70] width 15 height 19
click at [902, 58] on div "My Updates [PERSON_NAME] (EHS) Home" at bounding box center [619, 71] width 903 height 43
click at [47, 167] on icon "Dropdown" at bounding box center [49, 170] width 8 height 6
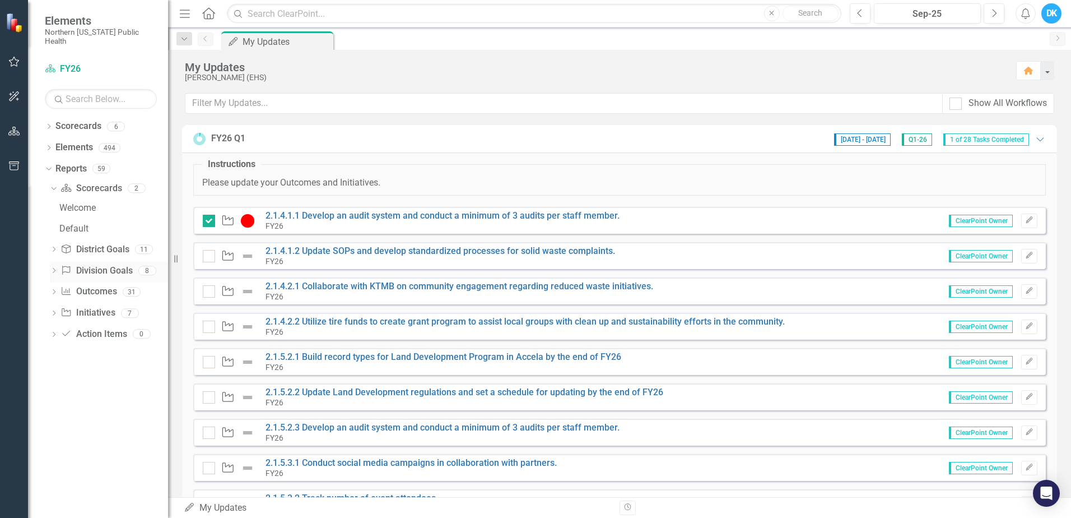
click at [54, 268] on icon "Dropdown" at bounding box center [54, 271] width 8 height 6
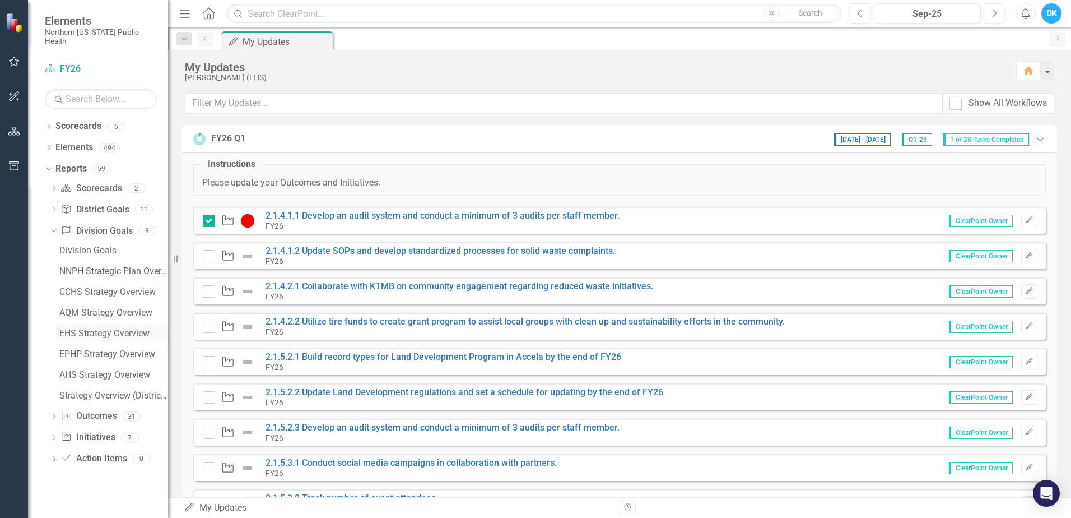
click at [96, 328] on div "EHS Strategy Overview" at bounding box center [113, 333] width 109 height 10
